Goal: Task Accomplishment & Management: Use online tool/utility

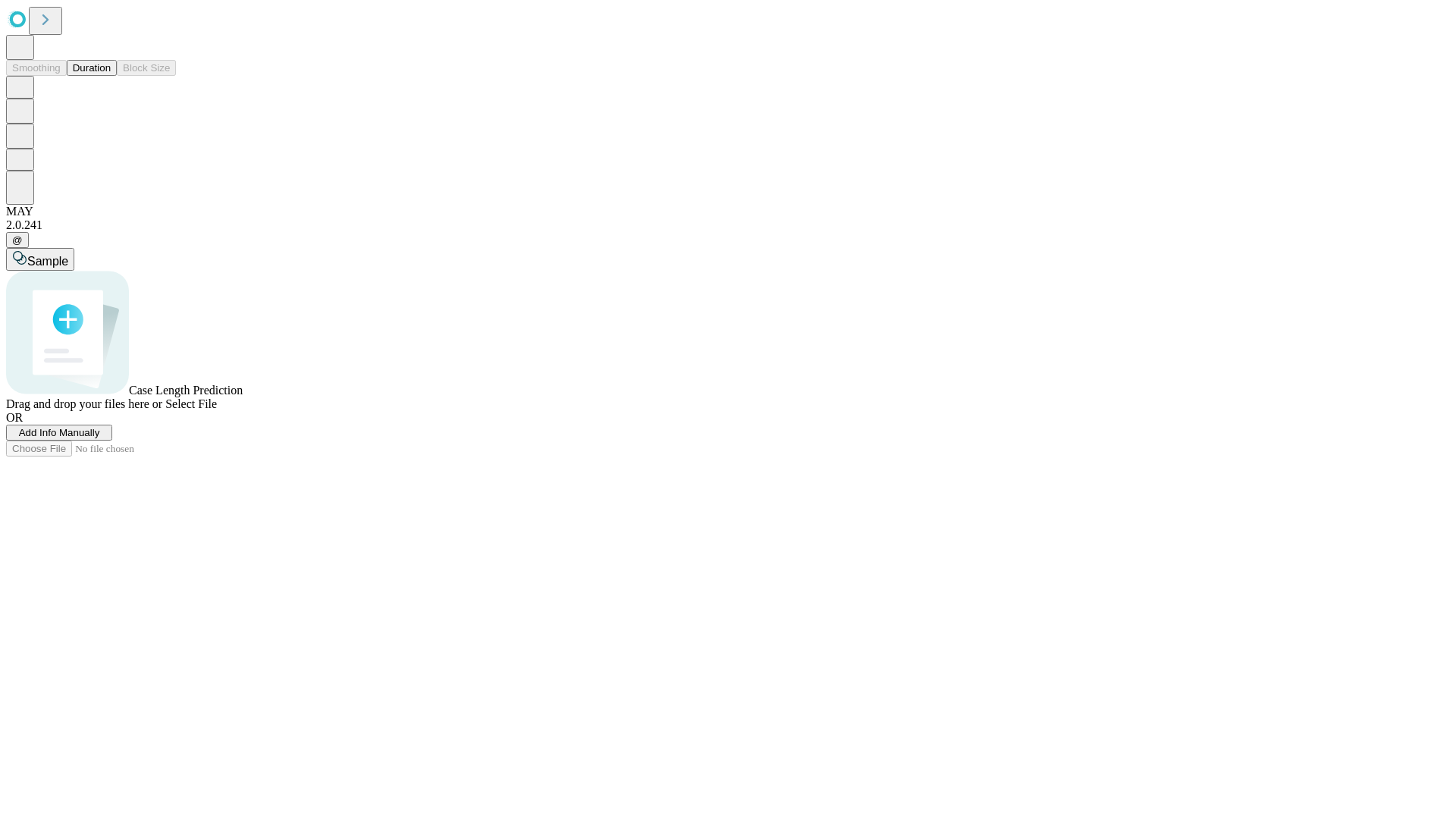
click at [111, 76] on button "Duration" at bounding box center [91, 67] width 50 height 16
click at [100, 439] on span "Add Info Manually" at bounding box center [59, 432] width 81 height 12
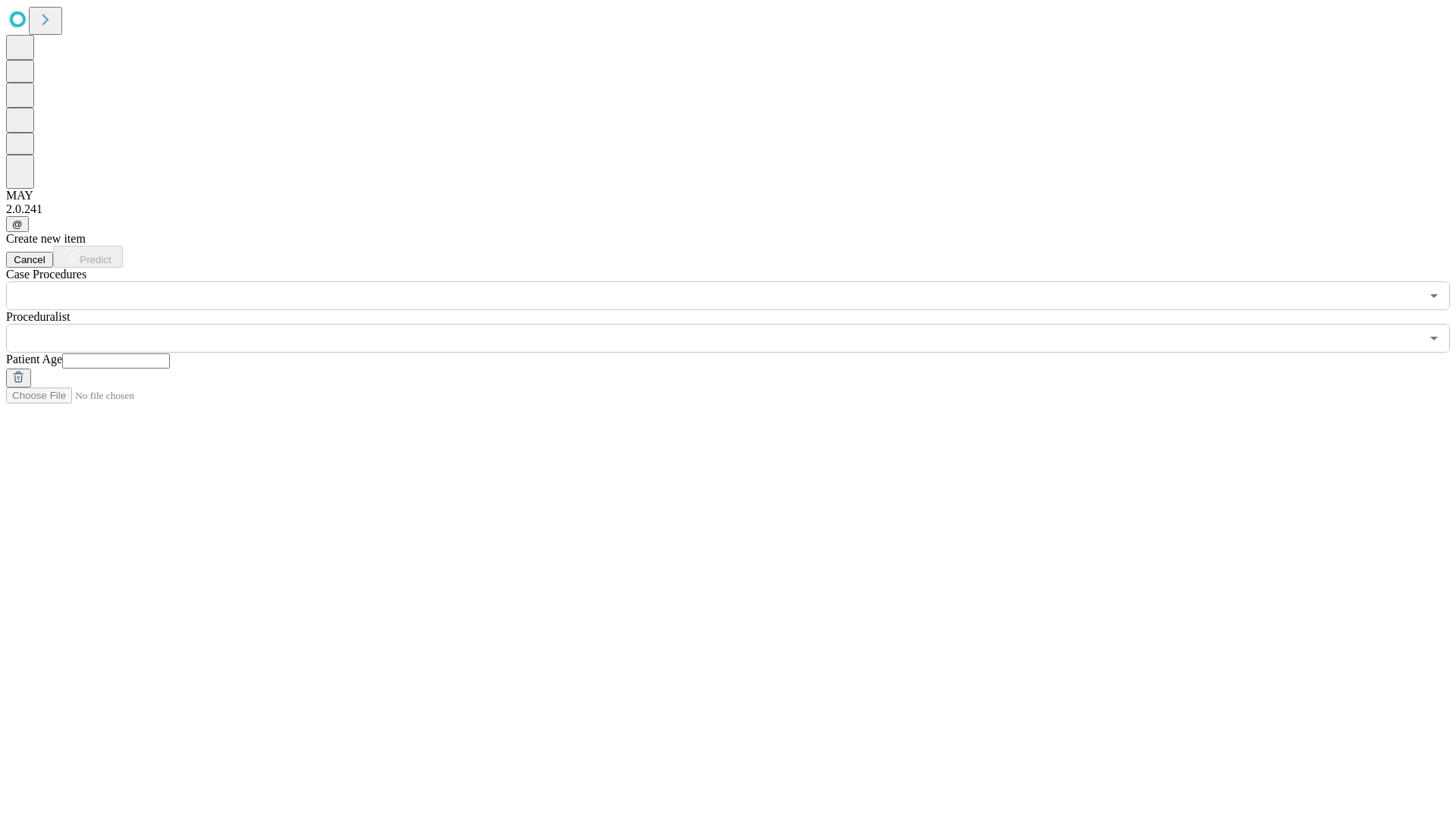
click at [170, 353] on input "text" at bounding box center [115, 361] width 108 height 15
type input "**"
click at [739, 324] on input "text" at bounding box center [713, 338] width 1414 height 29
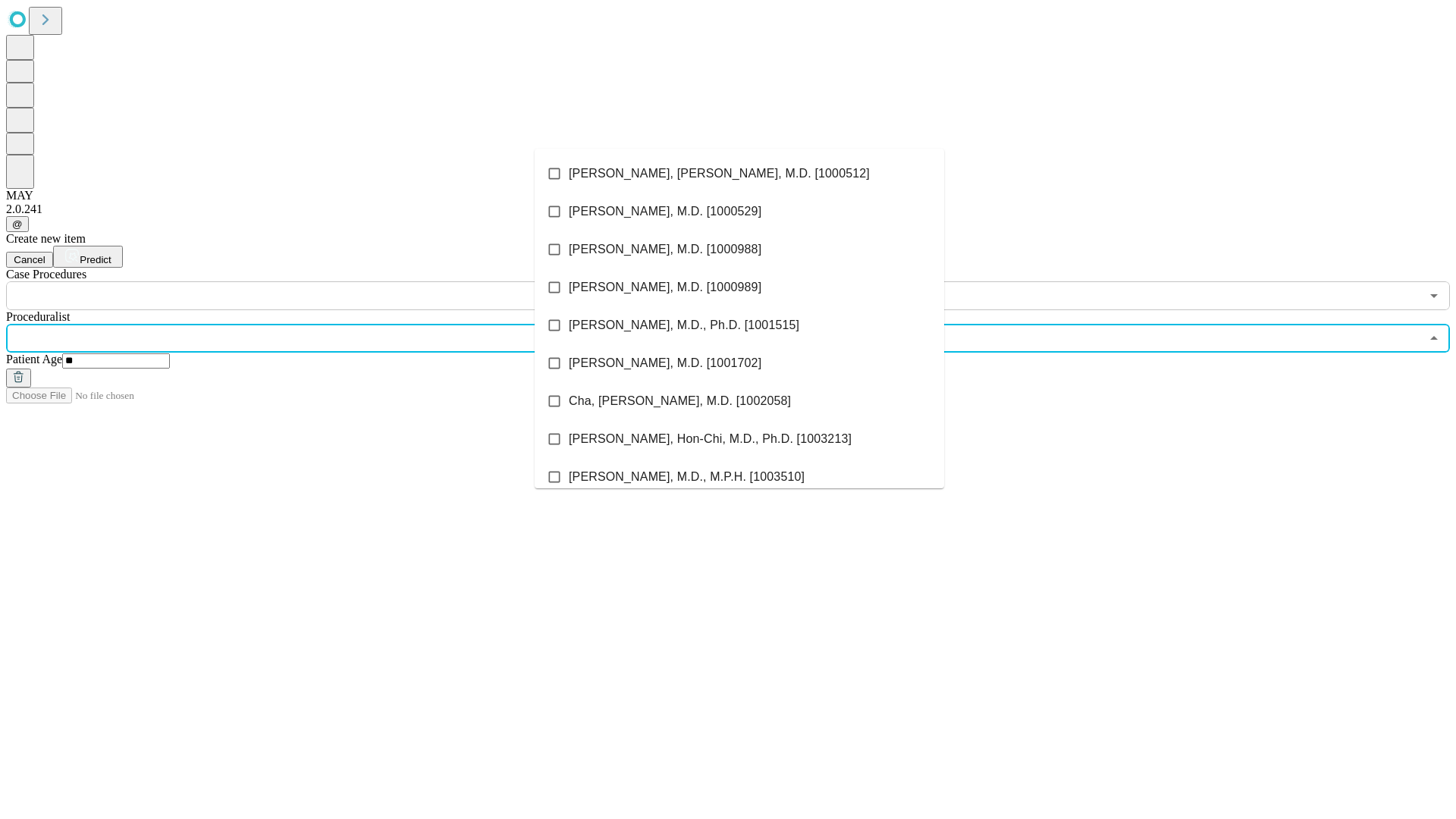
click at [740, 174] on li "[PERSON_NAME], [PERSON_NAME], M.D. [1000512]" at bounding box center [739, 174] width 410 height 38
